Goal: Contribute content

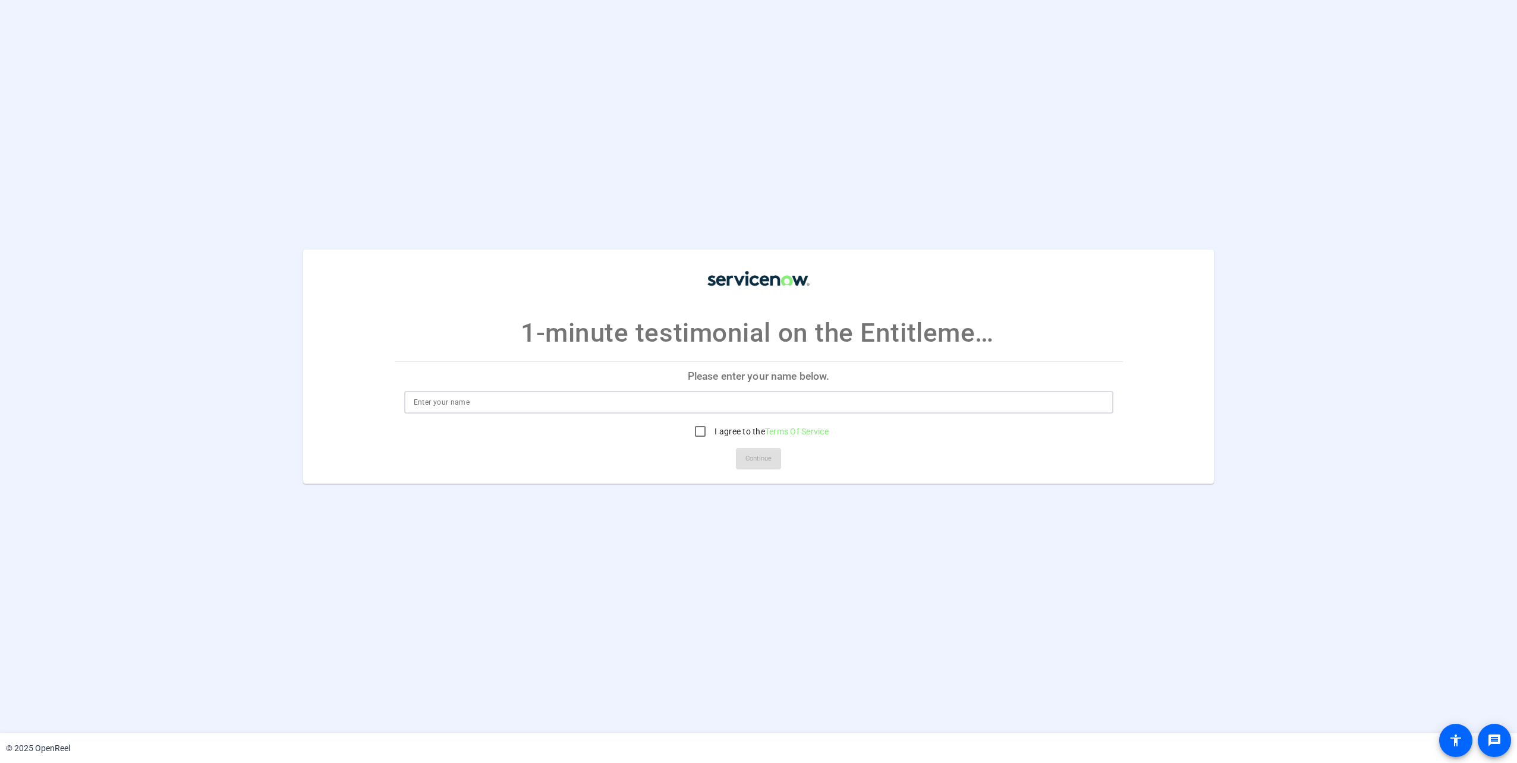
click at [543, 402] on input at bounding box center [759, 402] width 690 height 14
type input "[PERSON_NAME]"
click at [691, 432] on input "I agree to the Terms Of Service" at bounding box center [700, 432] width 24 height 24
checkbox input "true"
click at [745, 458] on span "Continue" at bounding box center [758, 459] width 26 height 18
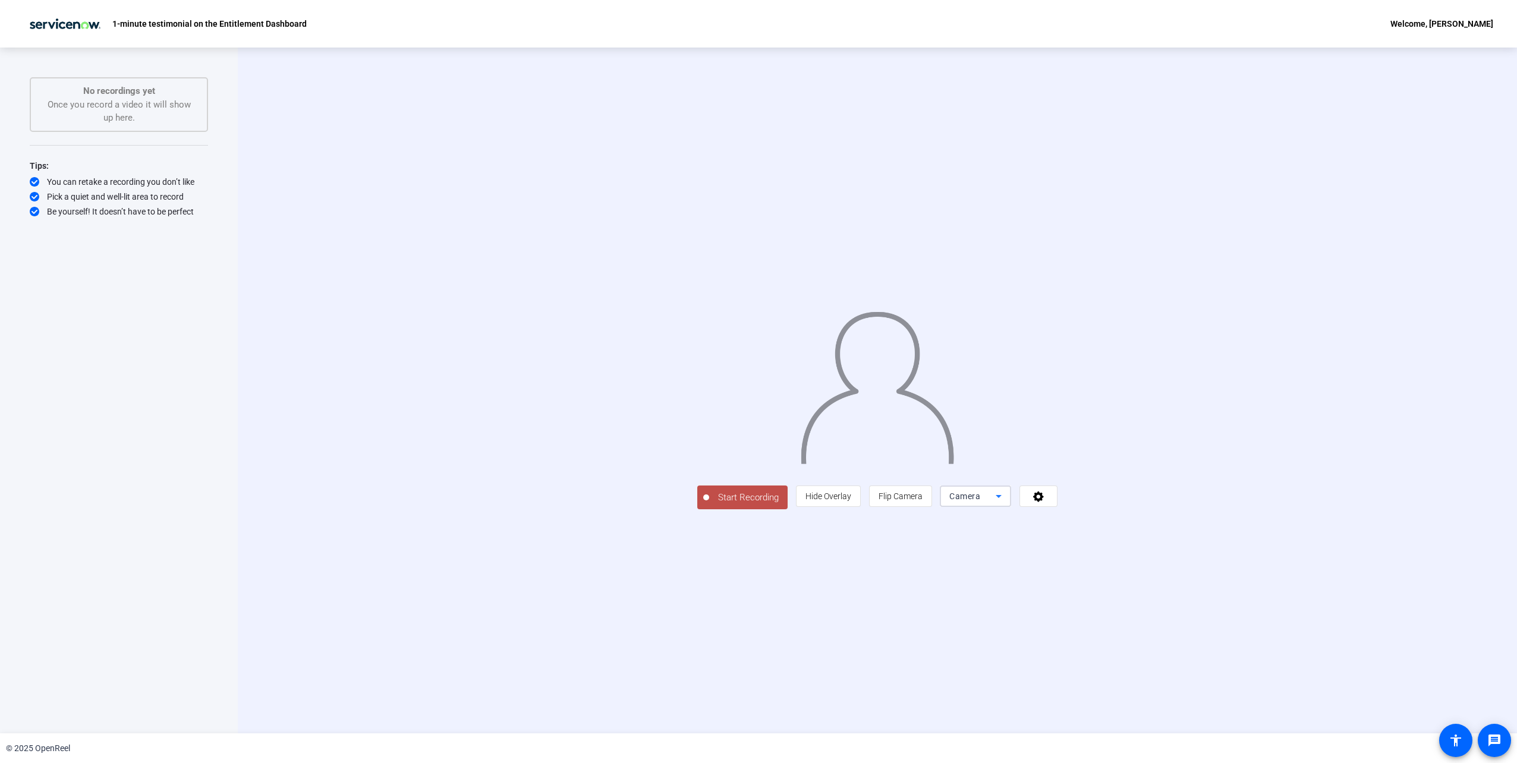
click at [996, 503] on div "Camera" at bounding box center [972, 496] width 46 height 14
click at [1107, 659] on span "Screen And Camera" at bounding box center [1126, 658] width 62 height 29
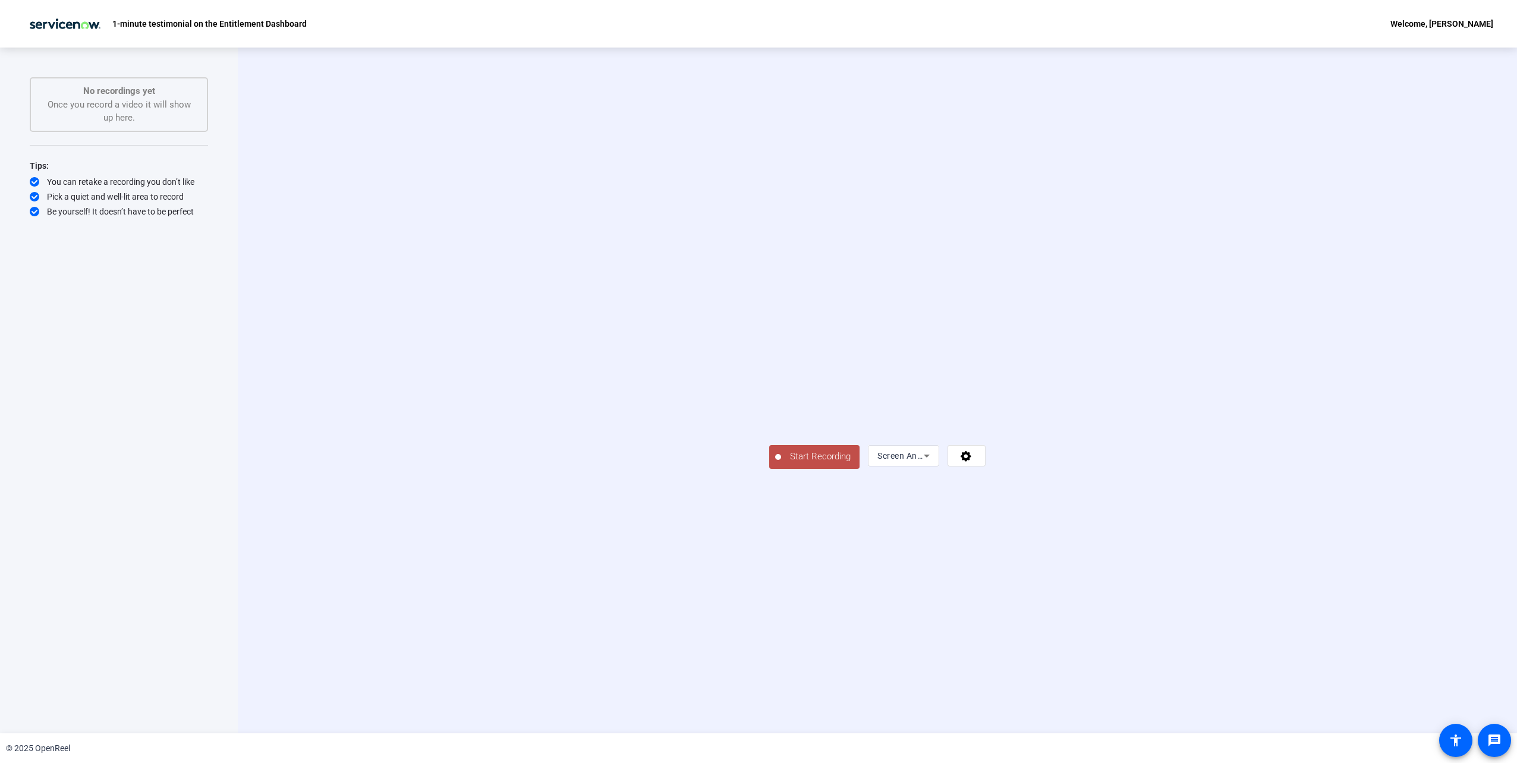
click at [781, 464] on span "Start Recording" at bounding box center [820, 457] width 78 height 14
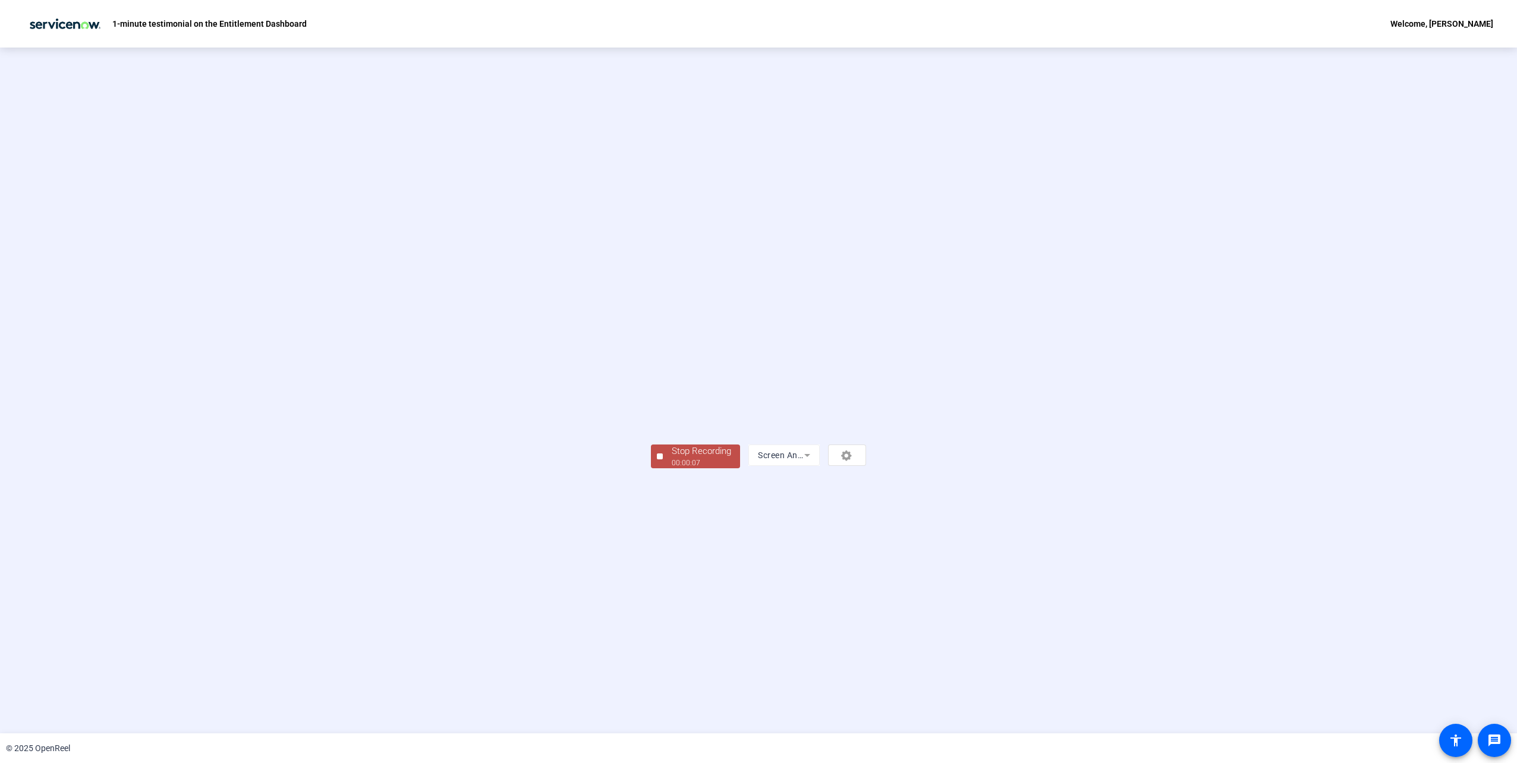
click at [672, 468] on div "00:00:07" at bounding box center [701, 463] width 59 height 11
